Goal: Task Accomplishment & Management: Use online tool/utility

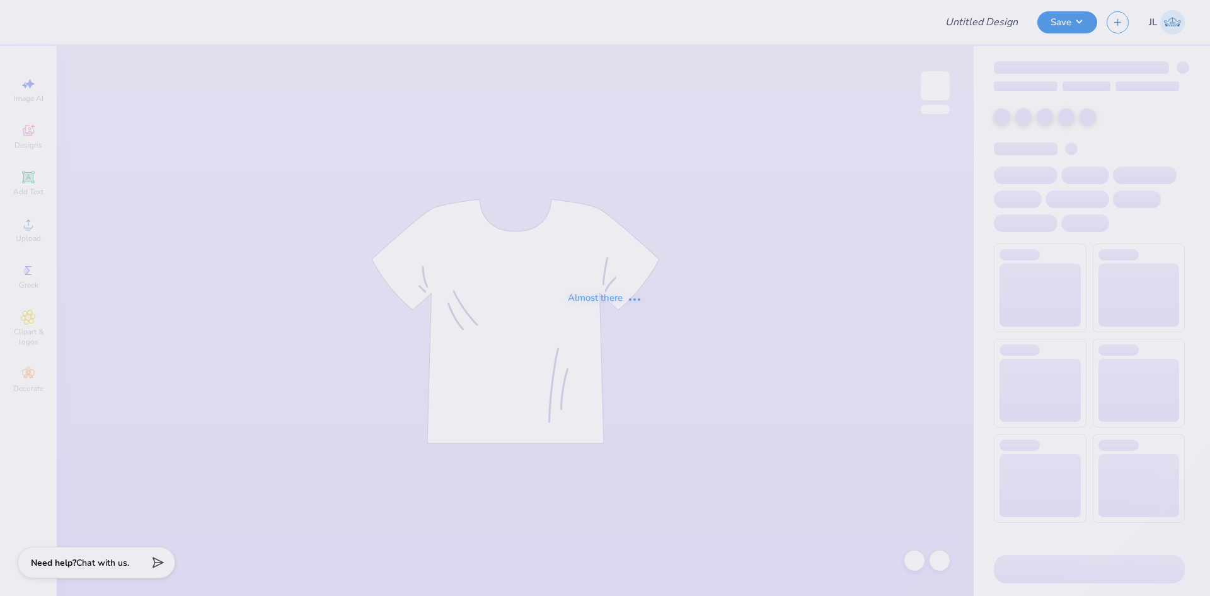
type input "Casino Night Fall 2025"
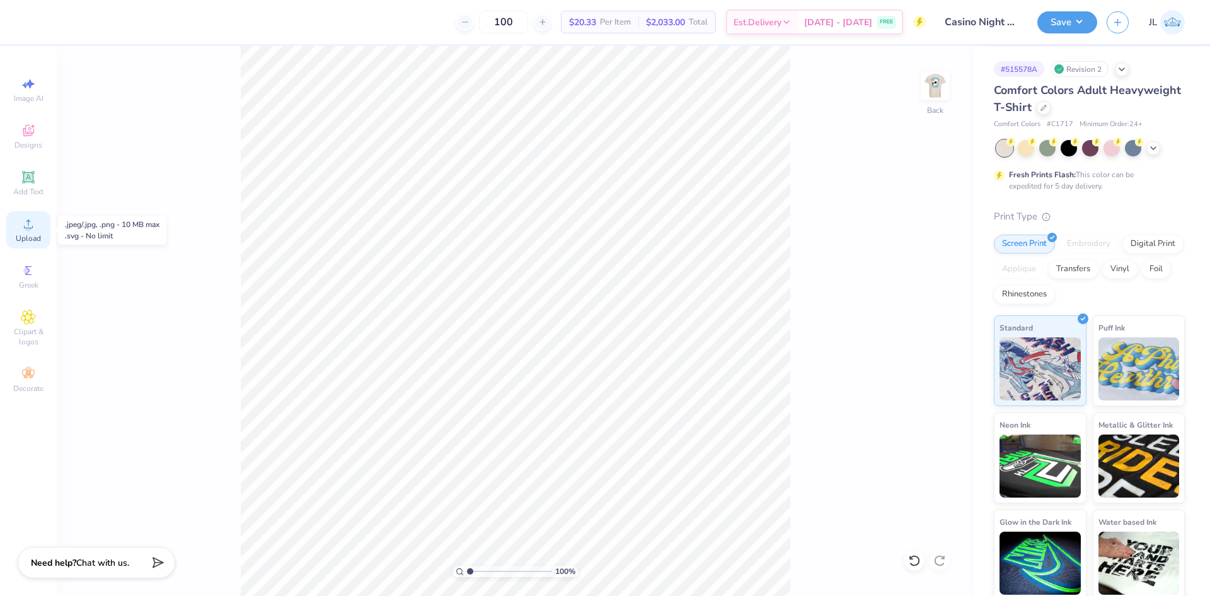
click at [28, 229] on circle at bounding box center [28, 227] width 7 height 7
click at [32, 228] on icon at bounding box center [28, 223] width 15 height 15
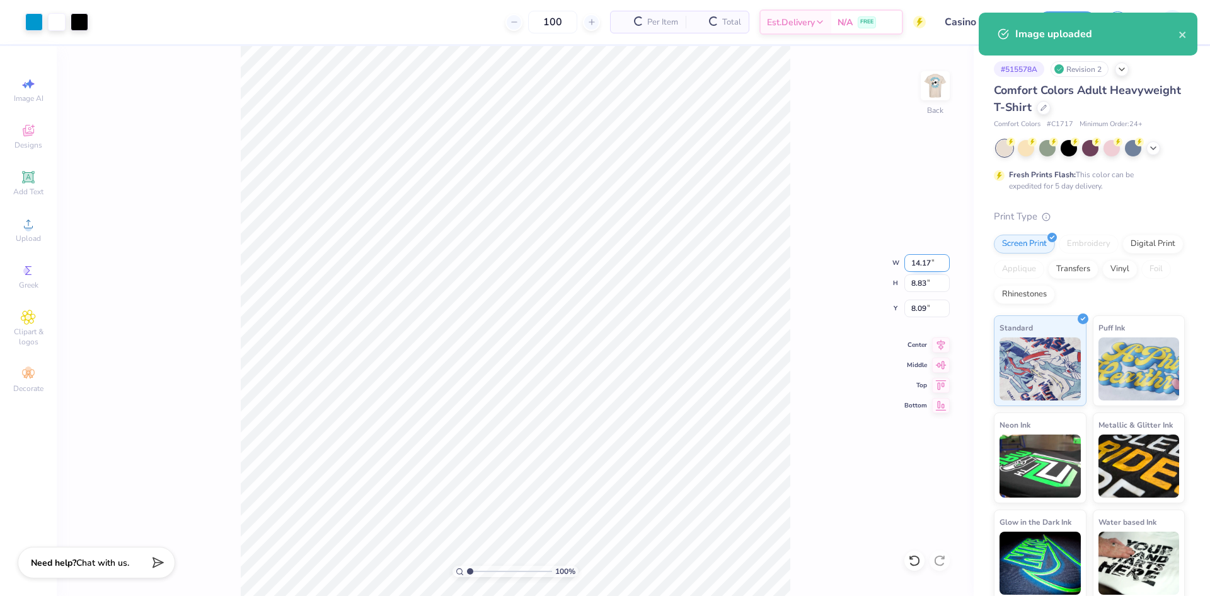
click at [913, 264] on input "14.17" at bounding box center [927, 263] width 45 height 18
type input "4.00"
type input "2.49"
click at [922, 307] on input "11.25" at bounding box center [927, 308] width 45 height 18
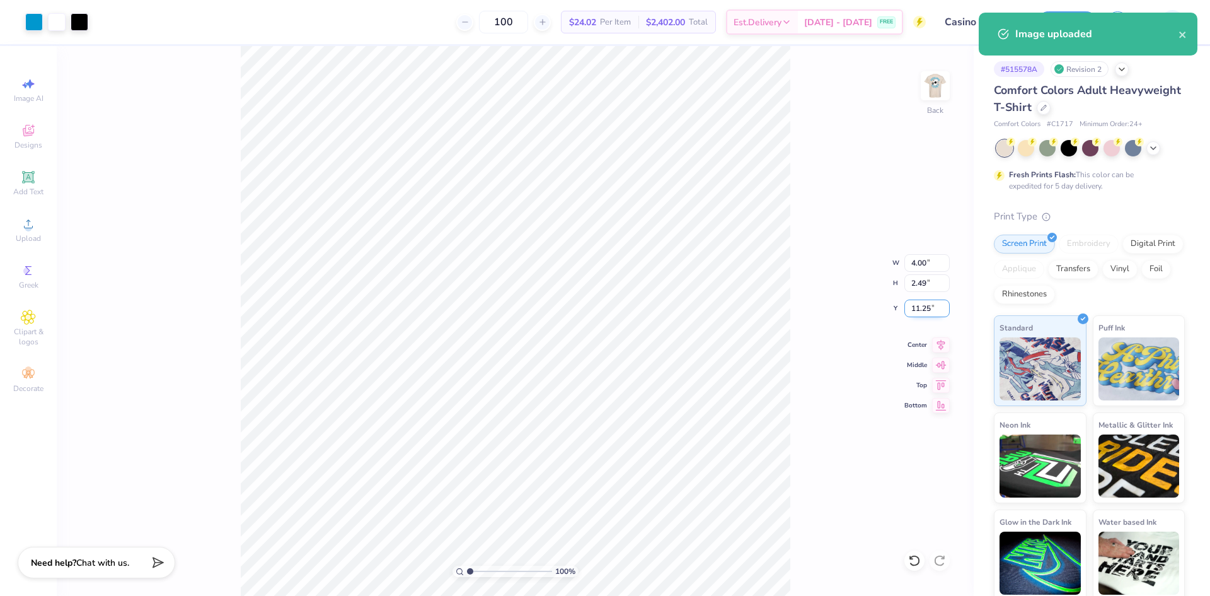
click at [922, 307] on input "11.25" at bounding box center [927, 308] width 45 height 18
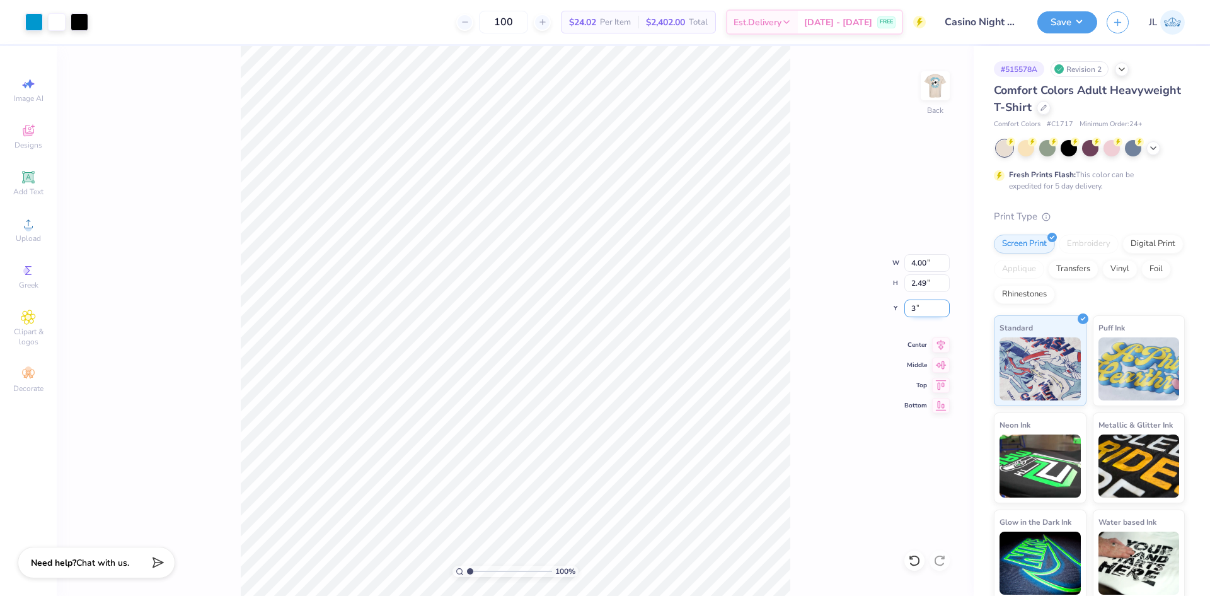
type input "3.00"
click at [935, 88] on img at bounding box center [935, 86] width 50 height 50
click at [40, 229] on div "Upload" at bounding box center [28, 229] width 44 height 37
click at [25, 225] on icon at bounding box center [28, 223] width 15 height 15
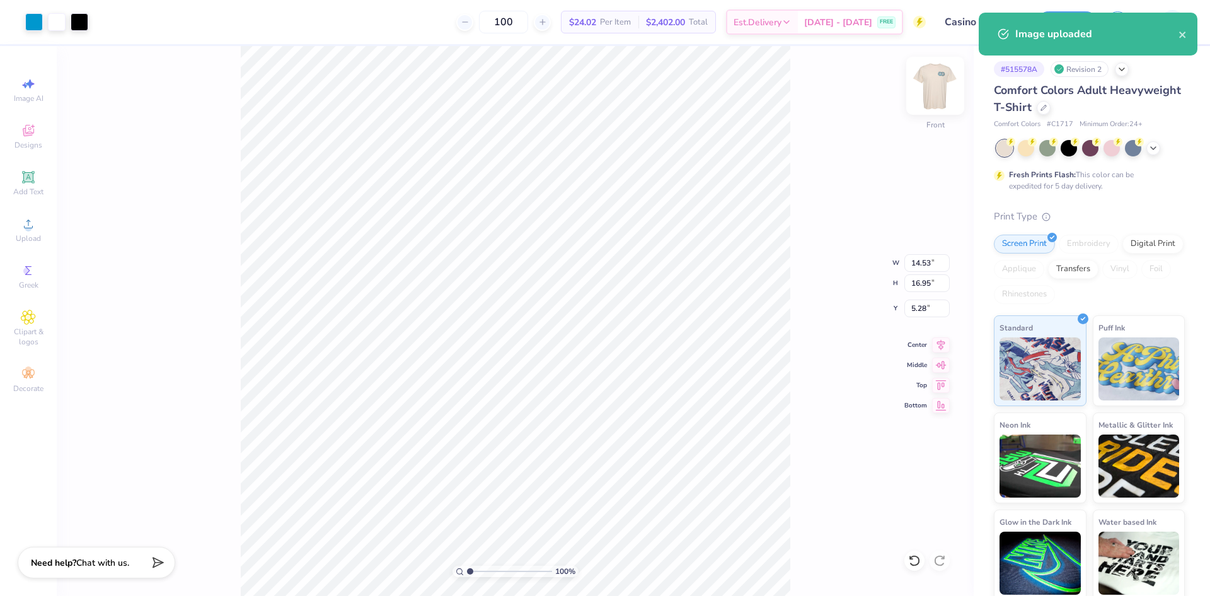
click at [927, 99] on img at bounding box center [935, 86] width 50 height 50
click at [927, 98] on img at bounding box center [935, 85] width 25 height 25
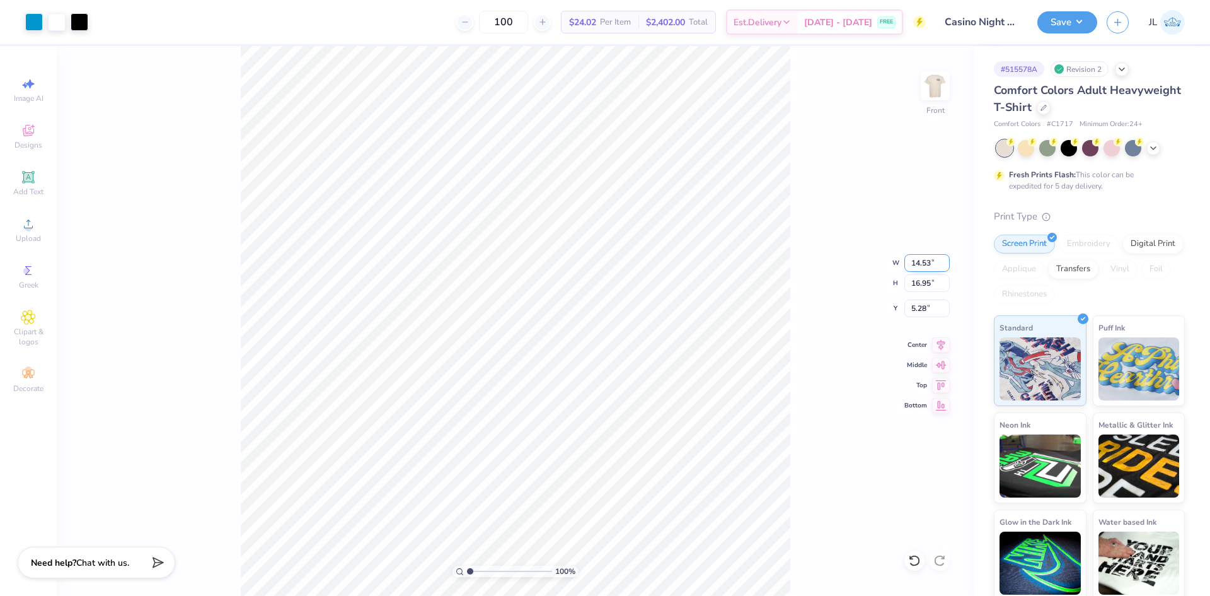
click at [916, 264] on input "14.53" at bounding box center [927, 263] width 45 height 18
type input "12.00"
type input "13.99"
click at [916, 310] on input "6.75" at bounding box center [927, 308] width 45 height 18
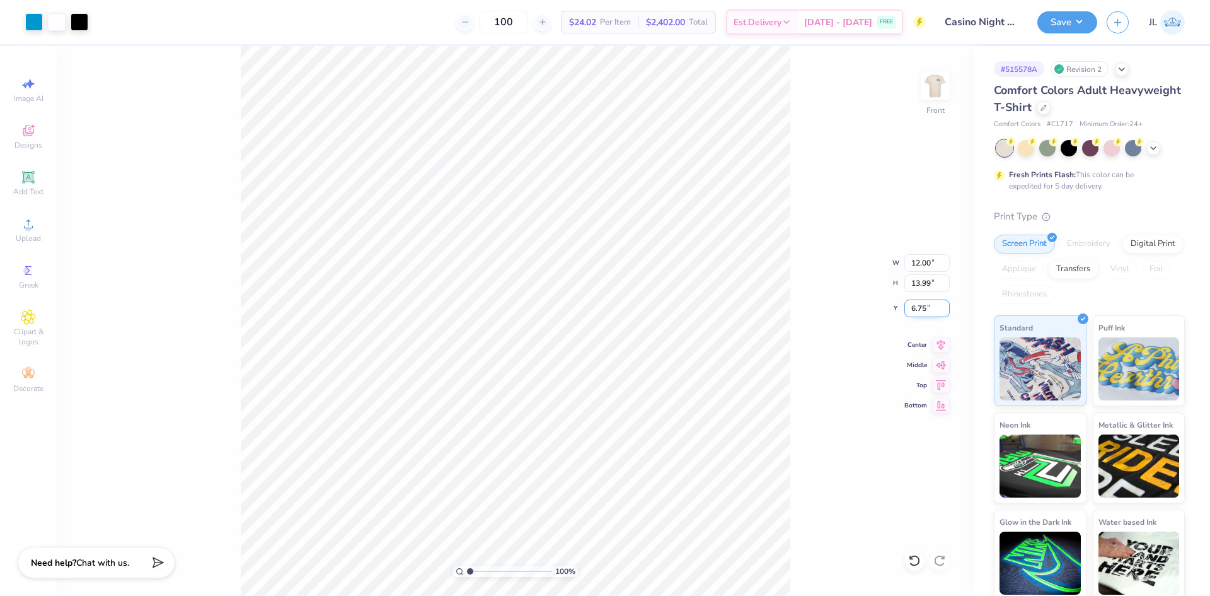
click at [916, 310] on input "6.75" at bounding box center [927, 308] width 45 height 18
type input "3.00"
click at [920, 268] on input "12.00" at bounding box center [927, 263] width 45 height 18
click at [919, 267] on input "12.00" at bounding box center [927, 263] width 45 height 18
type input "10.00"
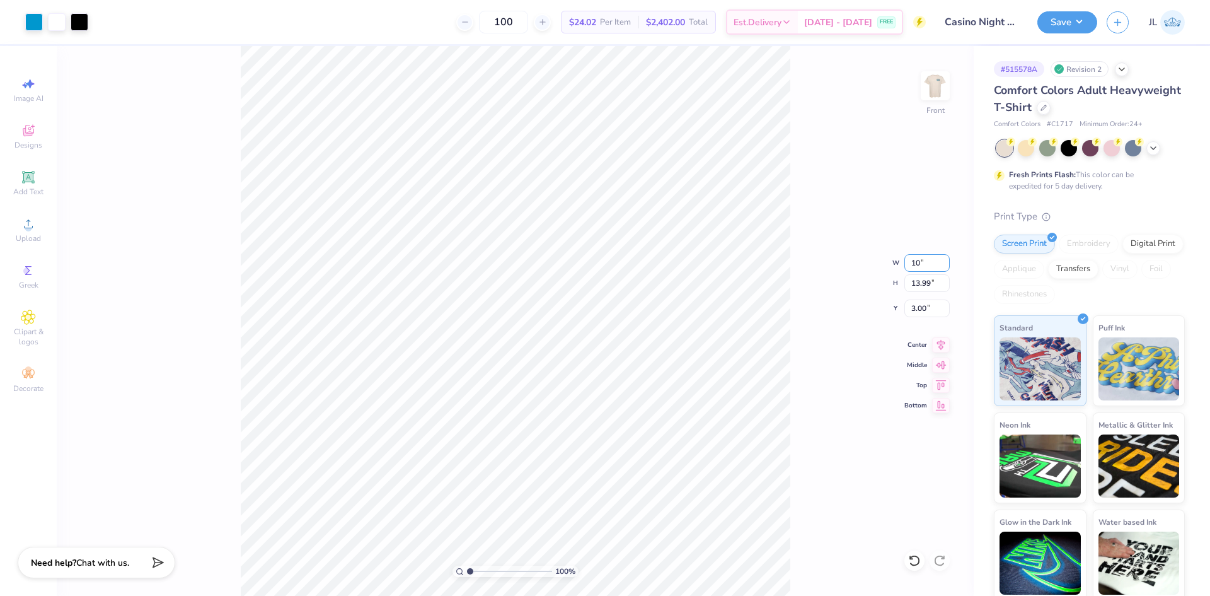
type input "11.66"
type input "4.17"
click at [919, 265] on input "10.00" at bounding box center [927, 263] width 45 height 18
type input "12.00"
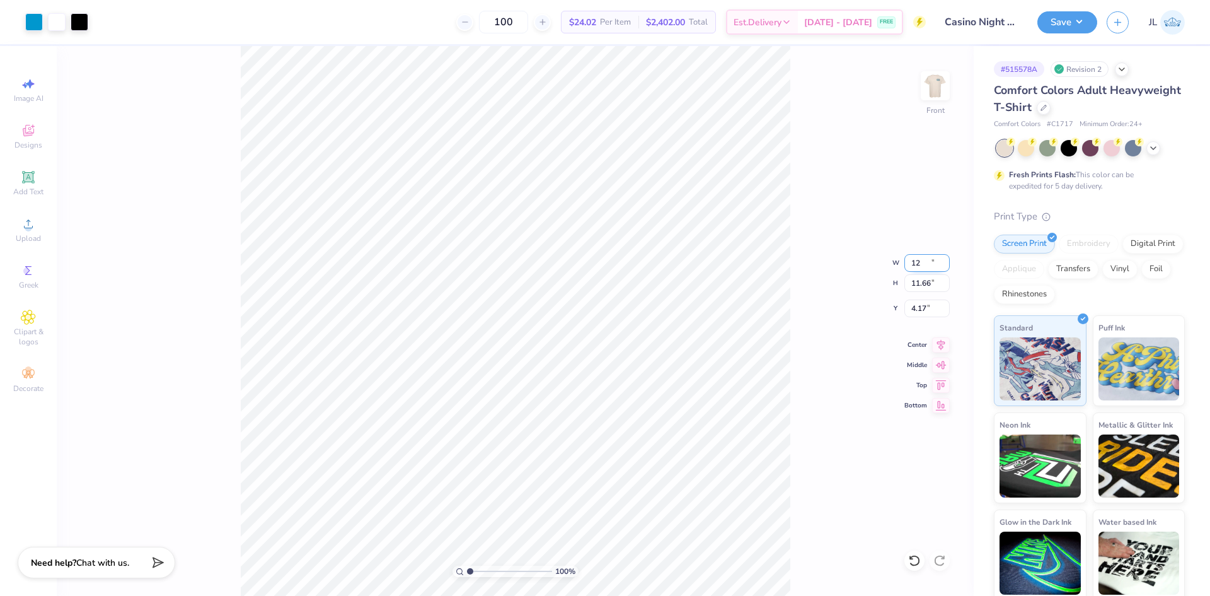
type input "13.99"
type input "3.00"
click at [847, 190] on div "100 % Front W 12.00 12.00 " H 13.99 13.99 " Y 3.00 3.00 " Center Middle Top Bot…" at bounding box center [515, 321] width 917 height 550
click at [937, 87] on img at bounding box center [935, 86] width 50 height 50
click at [930, 85] on img at bounding box center [935, 86] width 50 height 50
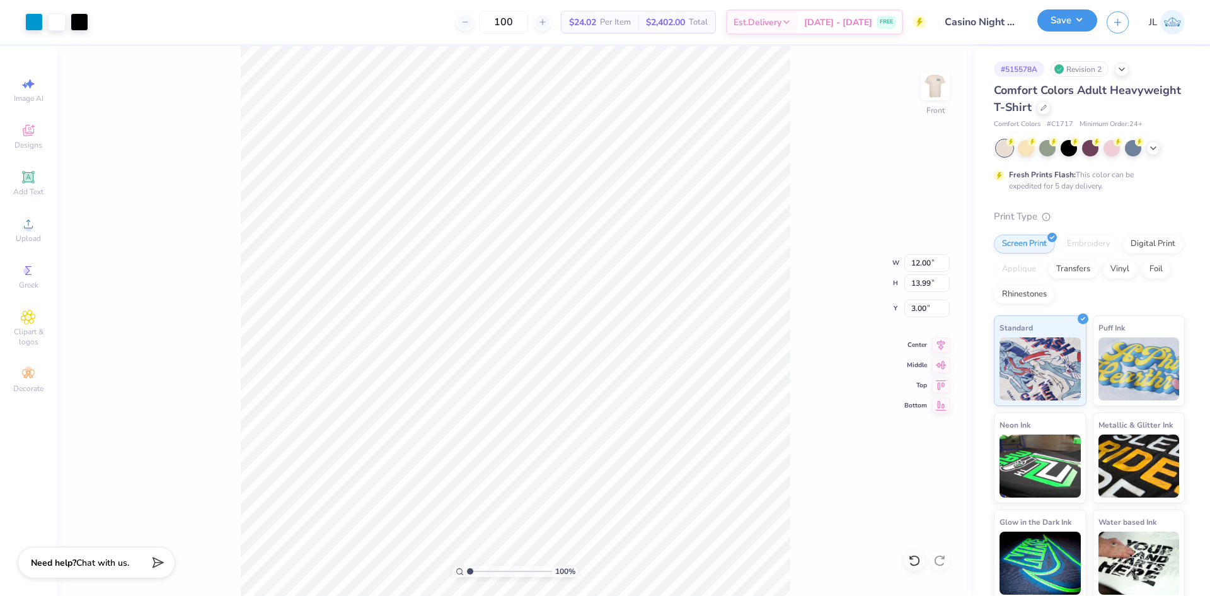
click at [1075, 25] on button "Save" at bounding box center [1068, 20] width 60 height 22
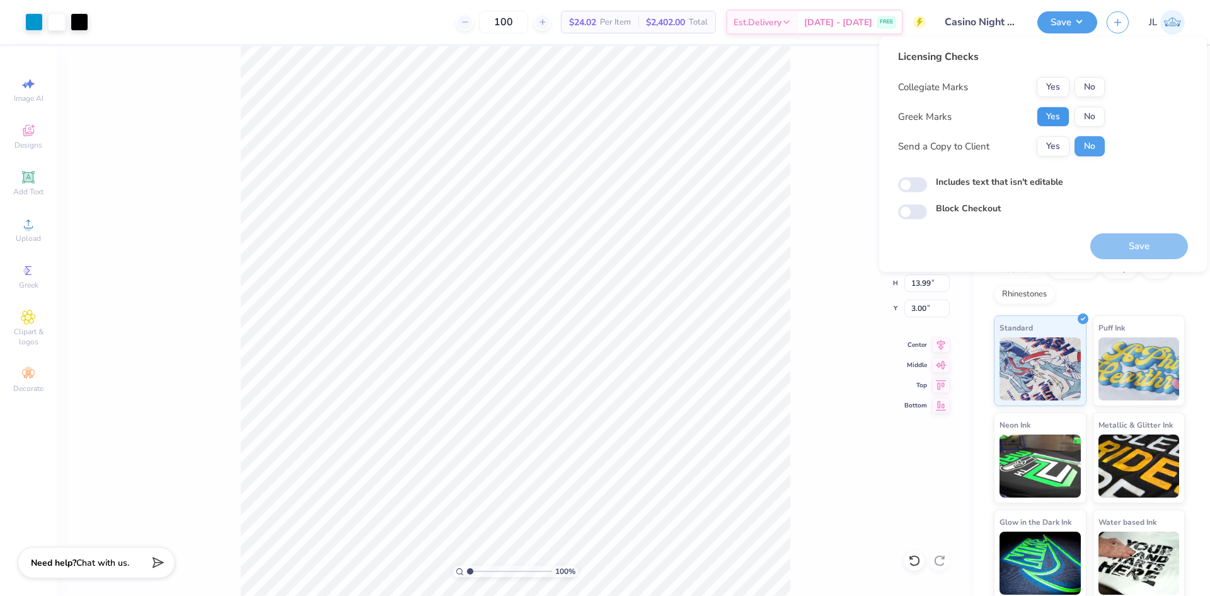
click at [1062, 115] on button "Yes" at bounding box center [1053, 117] width 33 height 20
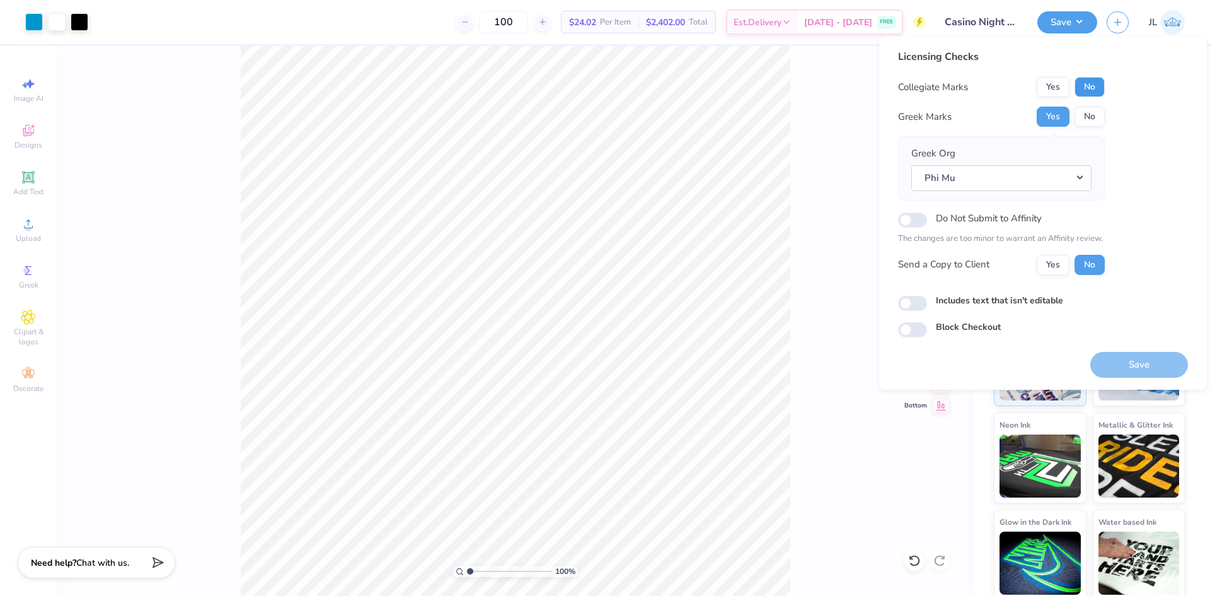
click at [1084, 89] on button "No" at bounding box center [1090, 87] width 30 height 20
click at [1047, 258] on button "Yes" at bounding box center [1053, 265] width 33 height 20
click at [1118, 366] on button "Save" at bounding box center [1140, 365] width 98 height 26
